Goal: Information Seeking & Learning: Check status

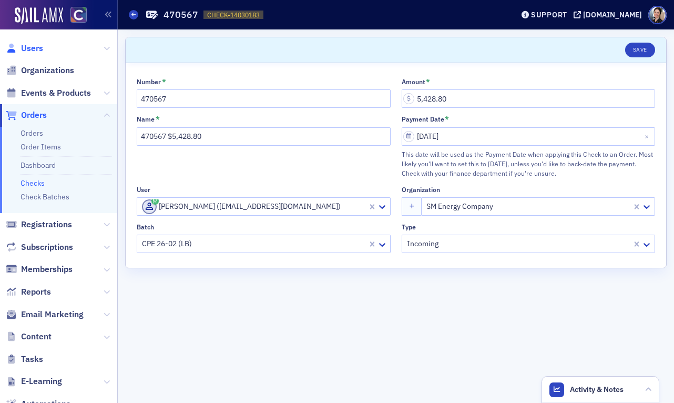
click at [35, 46] on span "Users" at bounding box center [32, 49] width 22 height 12
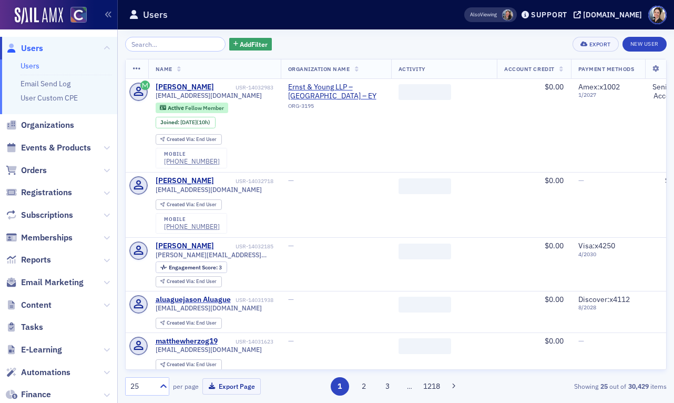
click at [168, 45] on input "search" at bounding box center [175, 44] width 100 height 15
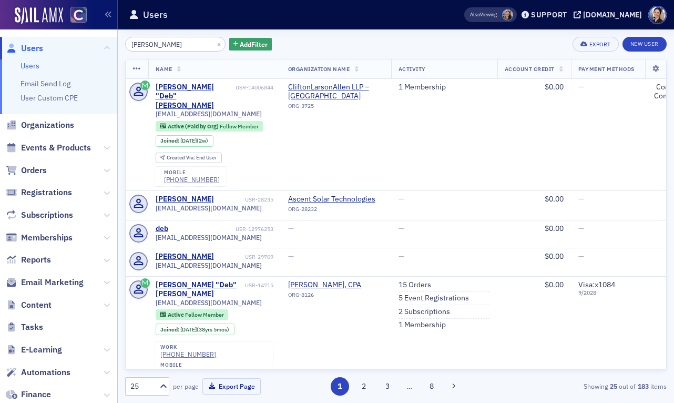
type input "[PERSON_NAME]"
click at [215, 43] on button "×" at bounding box center [219, 43] width 9 height 9
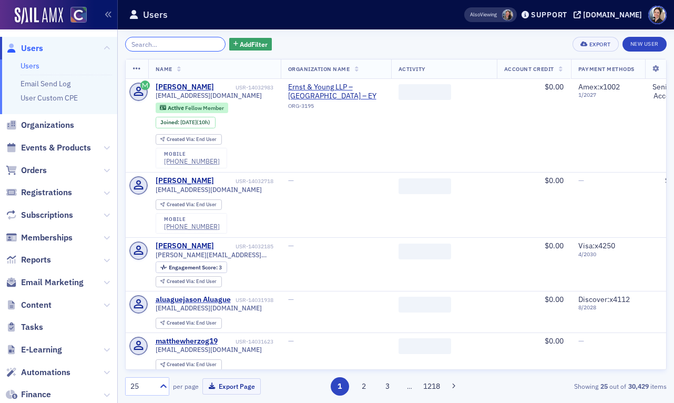
click at [189, 45] on input "search" at bounding box center [175, 44] width 100 height 15
paste input "[PERSON_NAME]"
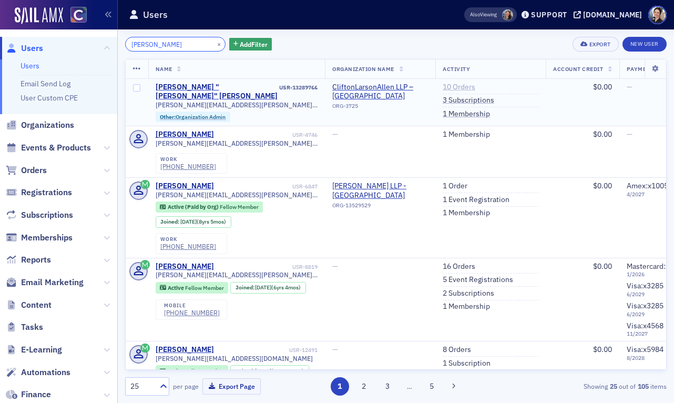
type input "[PERSON_NAME]"
click at [464, 88] on link "10 Orders" at bounding box center [459, 87] width 33 height 9
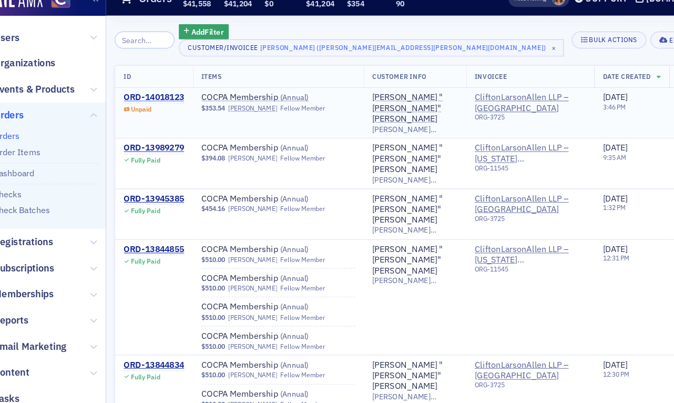
click at [167, 99] on div "ORD-14018123" at bounding box center [159, 99] width 52 height 9
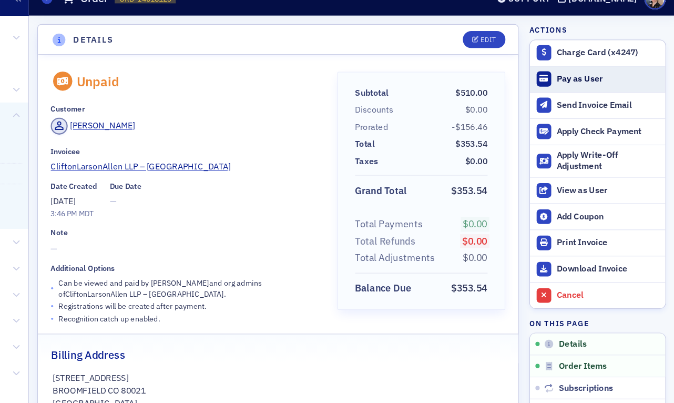
click at [609, 86] on div "Pay as User" at bounding box center [617, 83] width 88 height 9
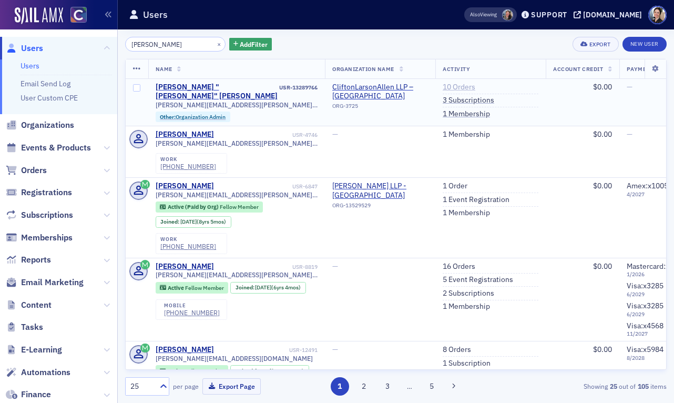
click at [468, 86] on link "10 Orders" at bounding box center [459, 87] width 33 height 9
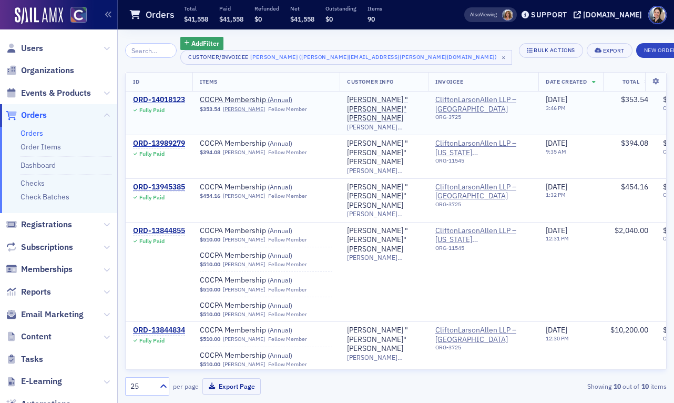
click at [236, 112] on td "COCPA Membership ( Annual ) $353.54 Deb Reeves Fellow Member" at bounding box center [266, 113] width 147 height 43
click at [243, 113] on td "COCPA Membership ( Annual ) $353.54 Deb Reeves Fellow Member" at bounding box center [266, 113] width 147 height 43
click at [160, 48] on input "search" at bounding box center [151, 50] width 52 height 15
click at [34, 48] on span "Users" at bounding box center [32, 49] width 22 height 12
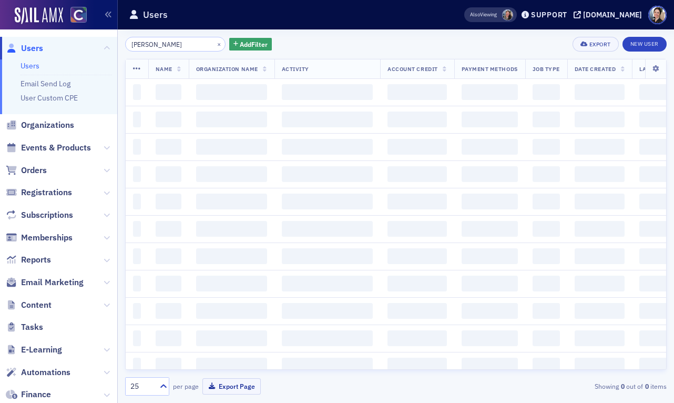
click at [161, 53] on div "Raebel, Rebecca × Add Filter Export New User Name Organization Name Activity Ac…" at bounding box center [396, 216] width 542 height 359
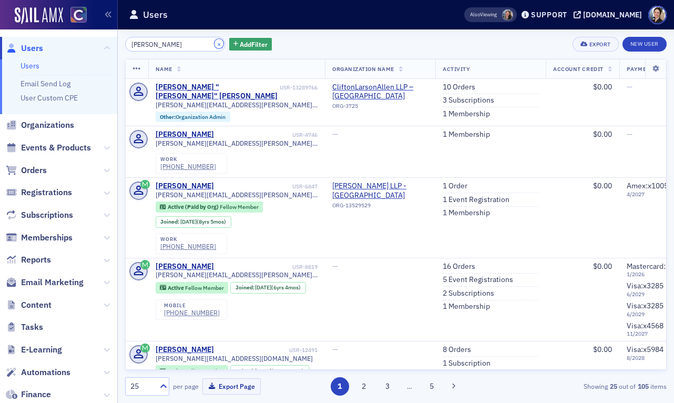
click at [215, 46] on button "×" at bounding box center [219, 43] width 9 height 9
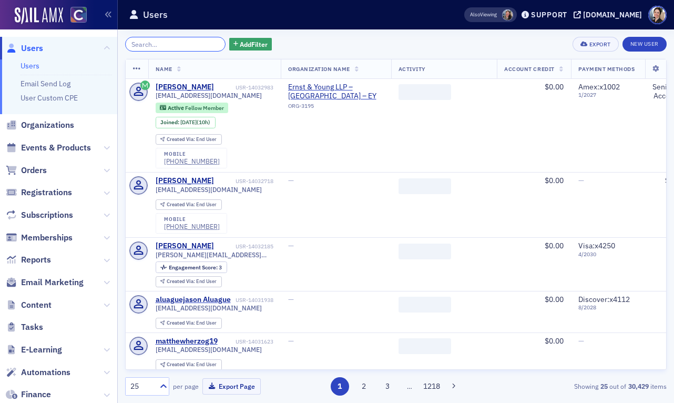
click at [190, 45] on input "search" at bounding box center [175, 44] width 100 height 15
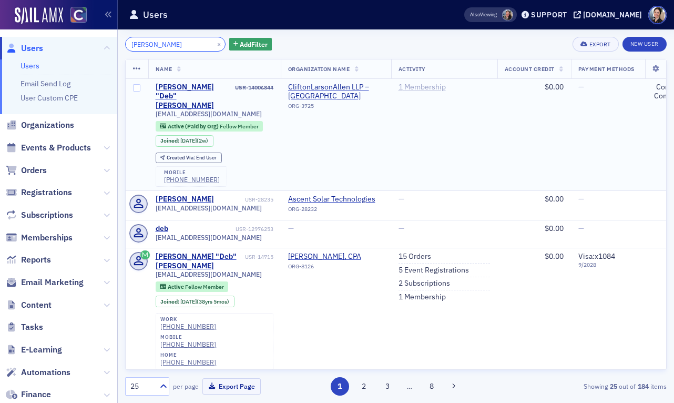
type input "deb reev"
click at [432, 88] on link "1 Membership" at bounding box center [422, 87] width 47 height 9
